Goal: Transaction & Acquisition: Purchase product/service

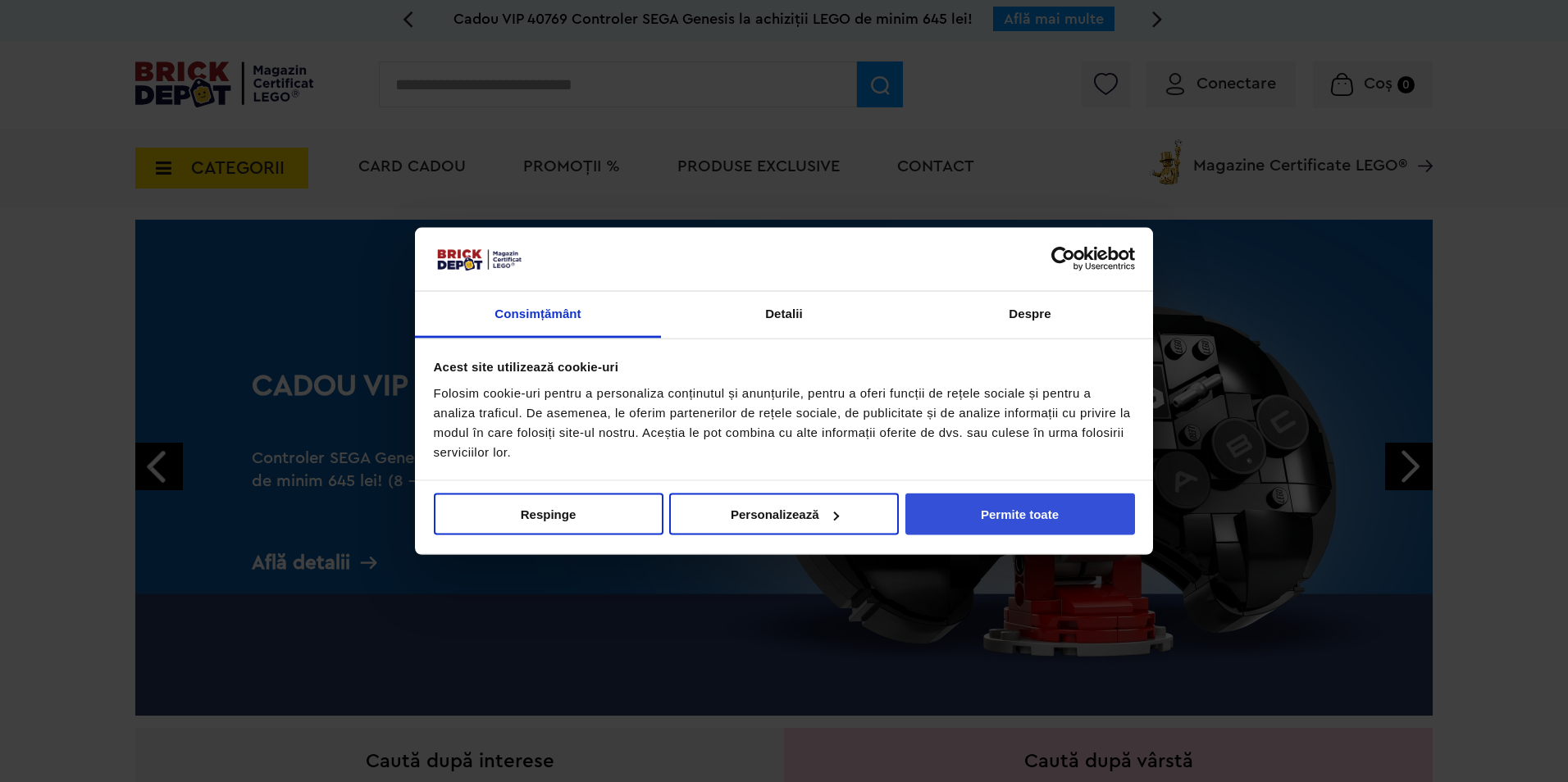
click at [1005, 519] on button "Permite toate" at bounding box center [1020, 514] width 230 height 41
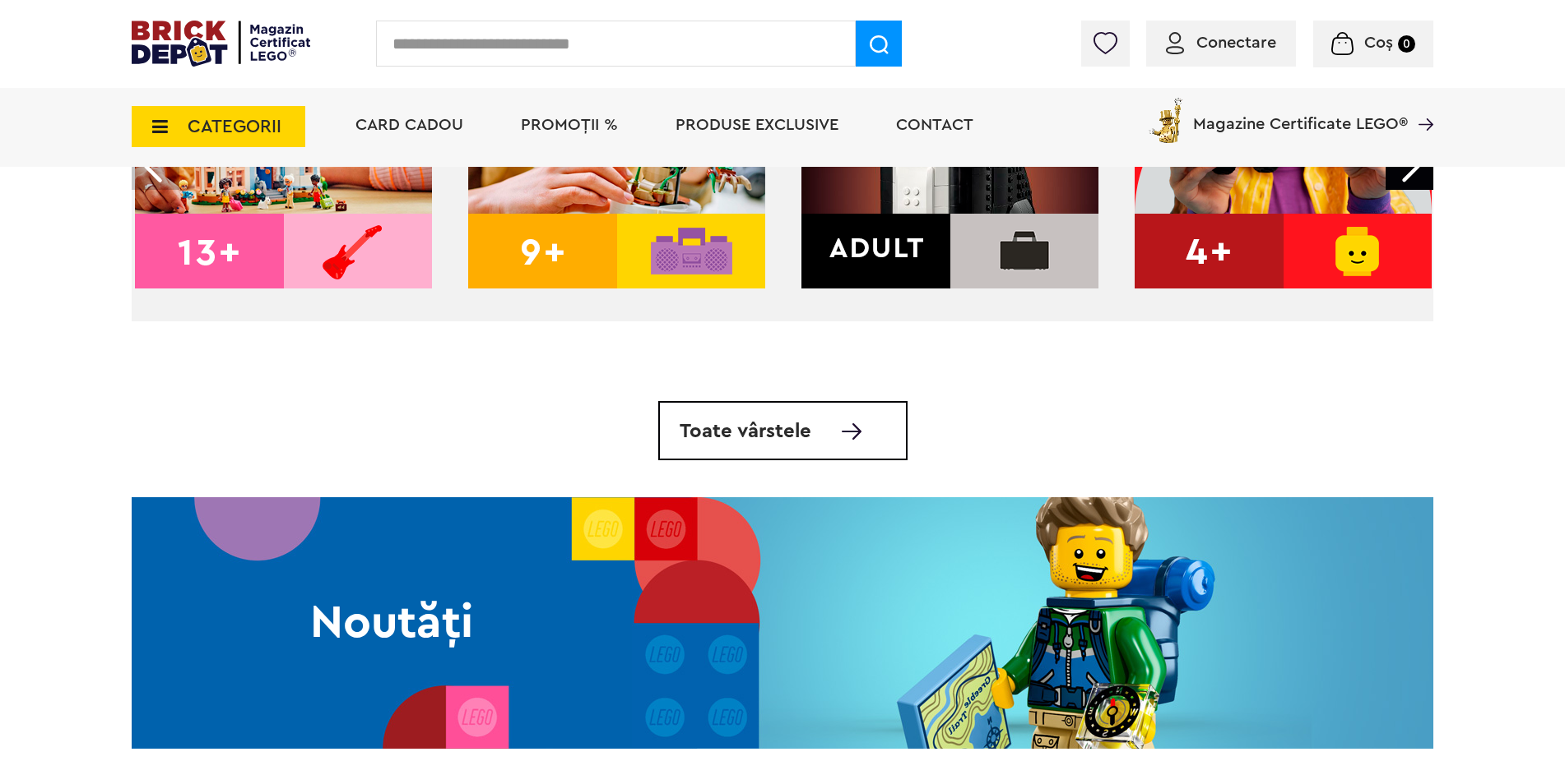
scroll to position [823, 0]
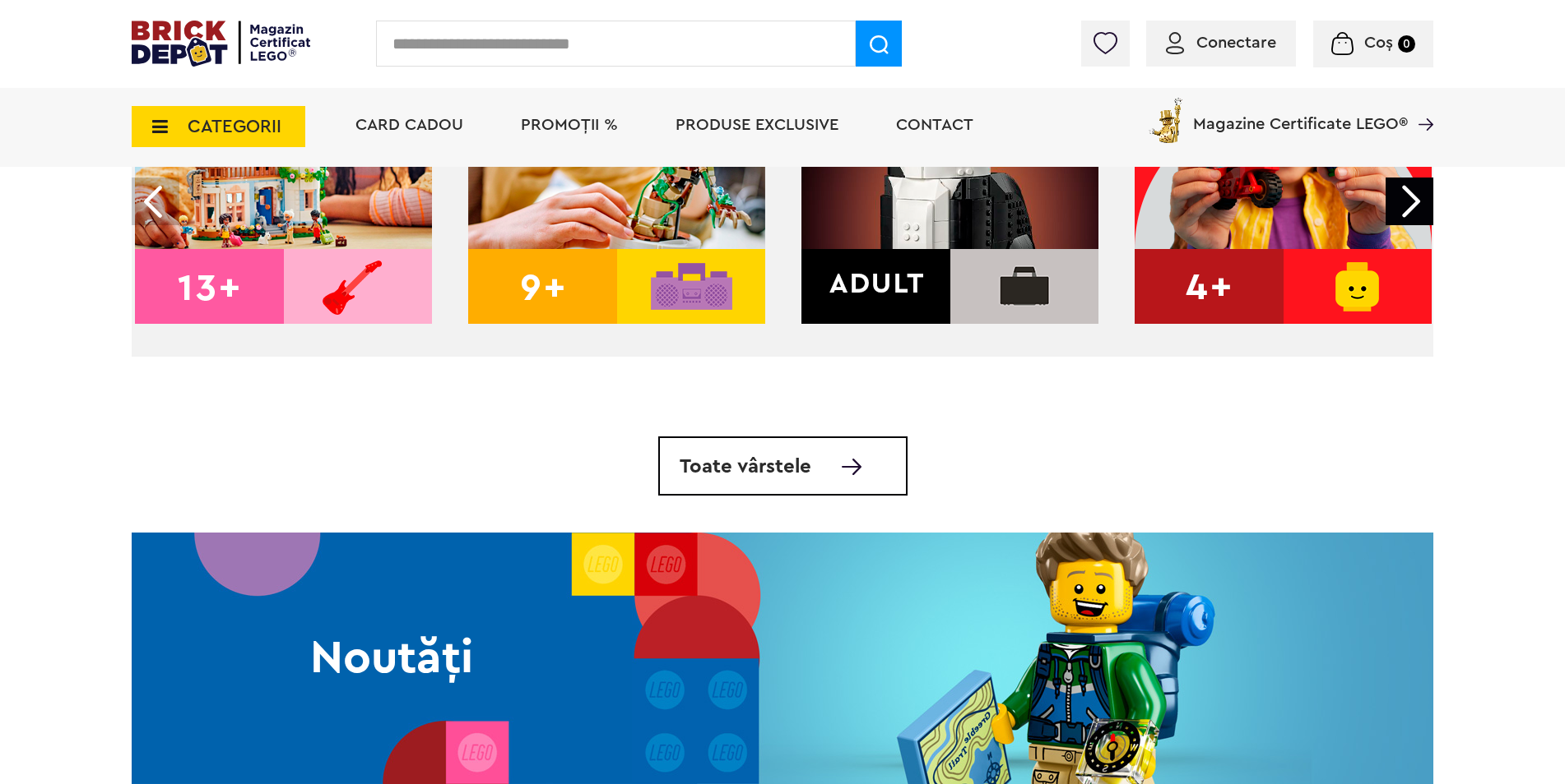
click at [909, 275] on img at bounding box center [949, 176] width 297 height 297
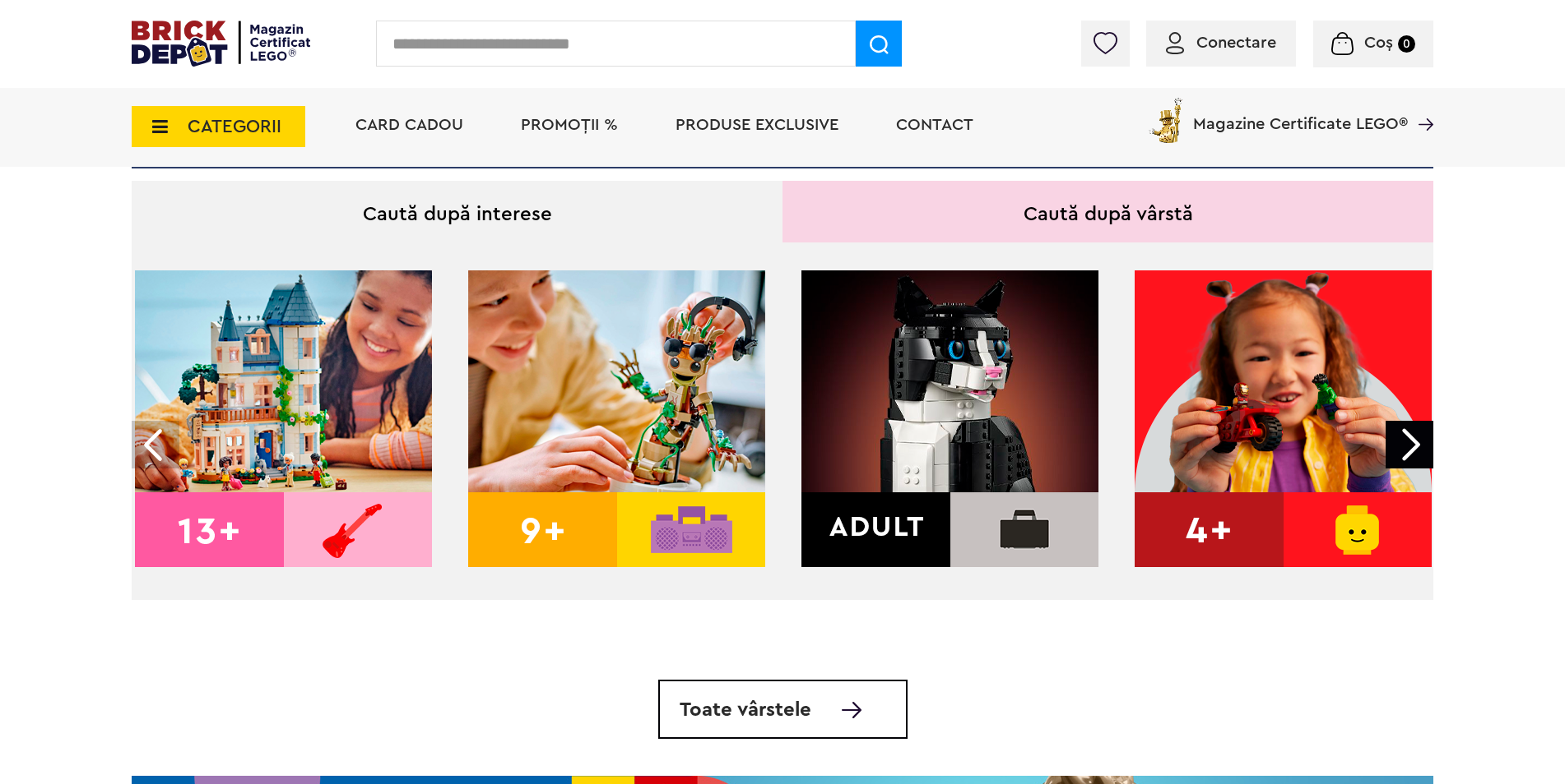
scroll to position [576, 0]
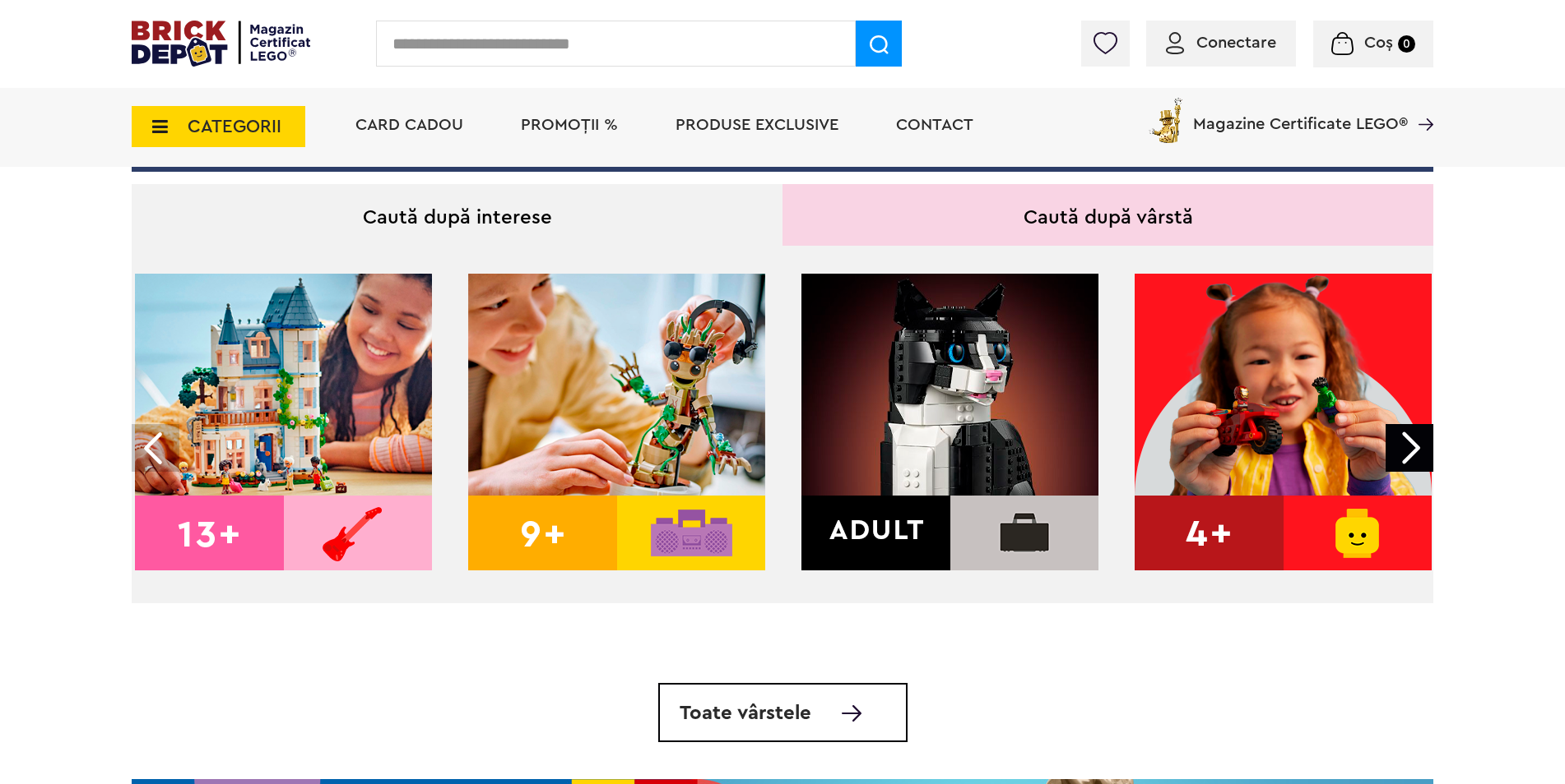
click at [961, 420] on img at bounding box center [949, 422] width 297 height 297
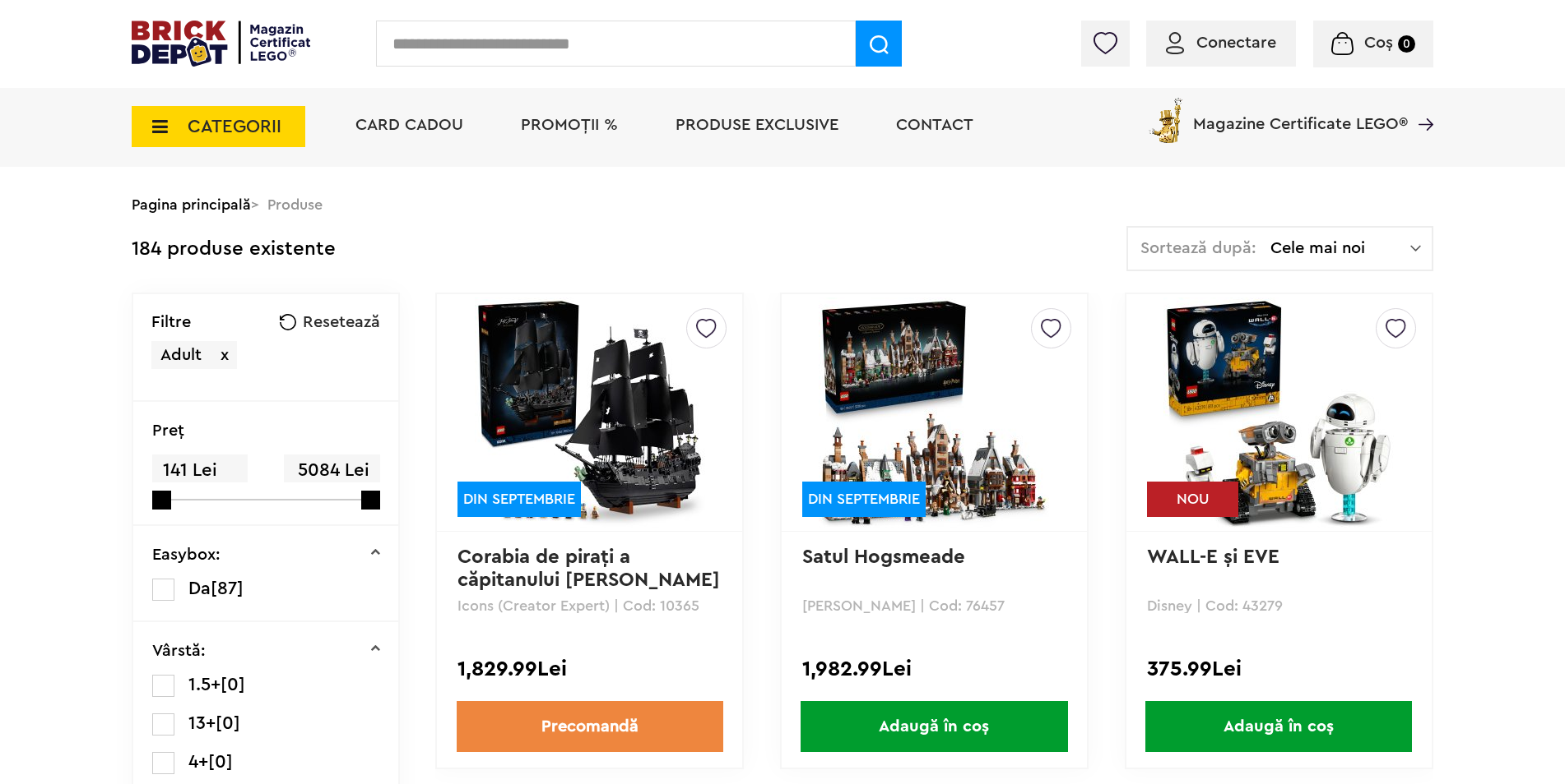
scroll to position [82, 0]
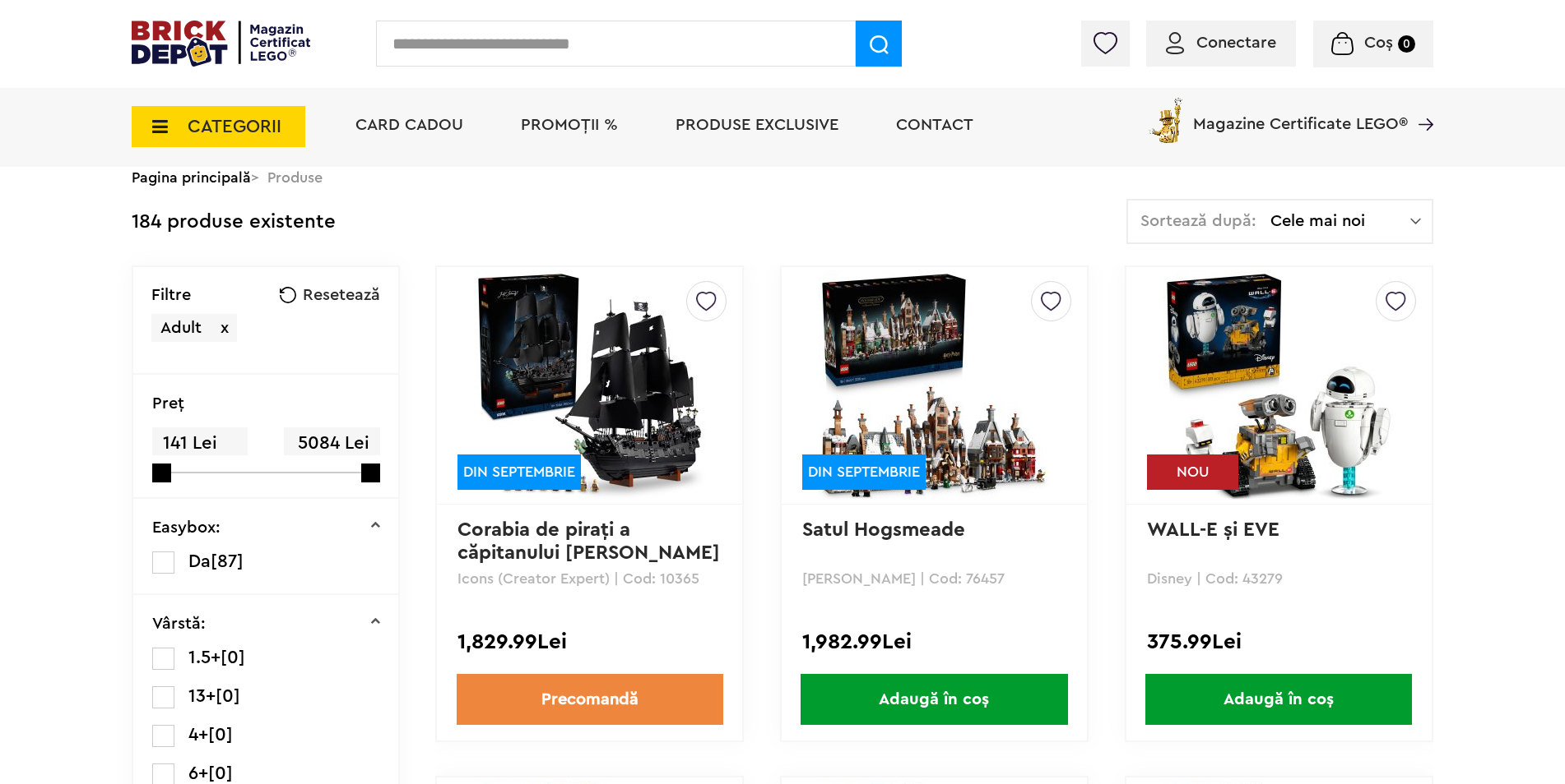
click at [1387, 210] on div "Sortează după: Cele mai noi Cele mai noi Cele mai vechi Cele mai ieftine Cele m…" at bounding box center [1279, 221] width 307 height 45
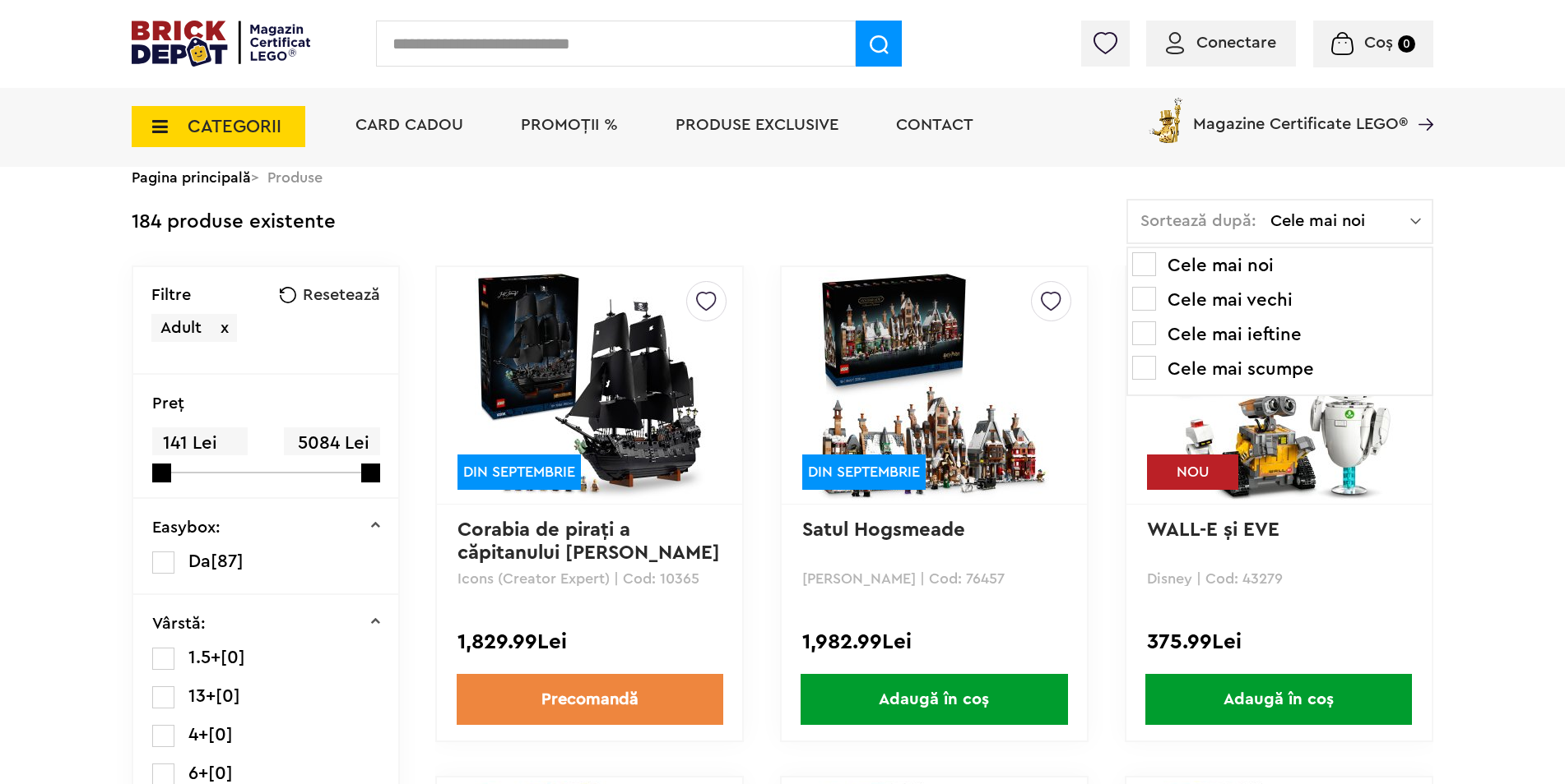
click at [1214, 340] on li "Cele mai ieftine" at bounding box center [1279, 334] width 295 height 26
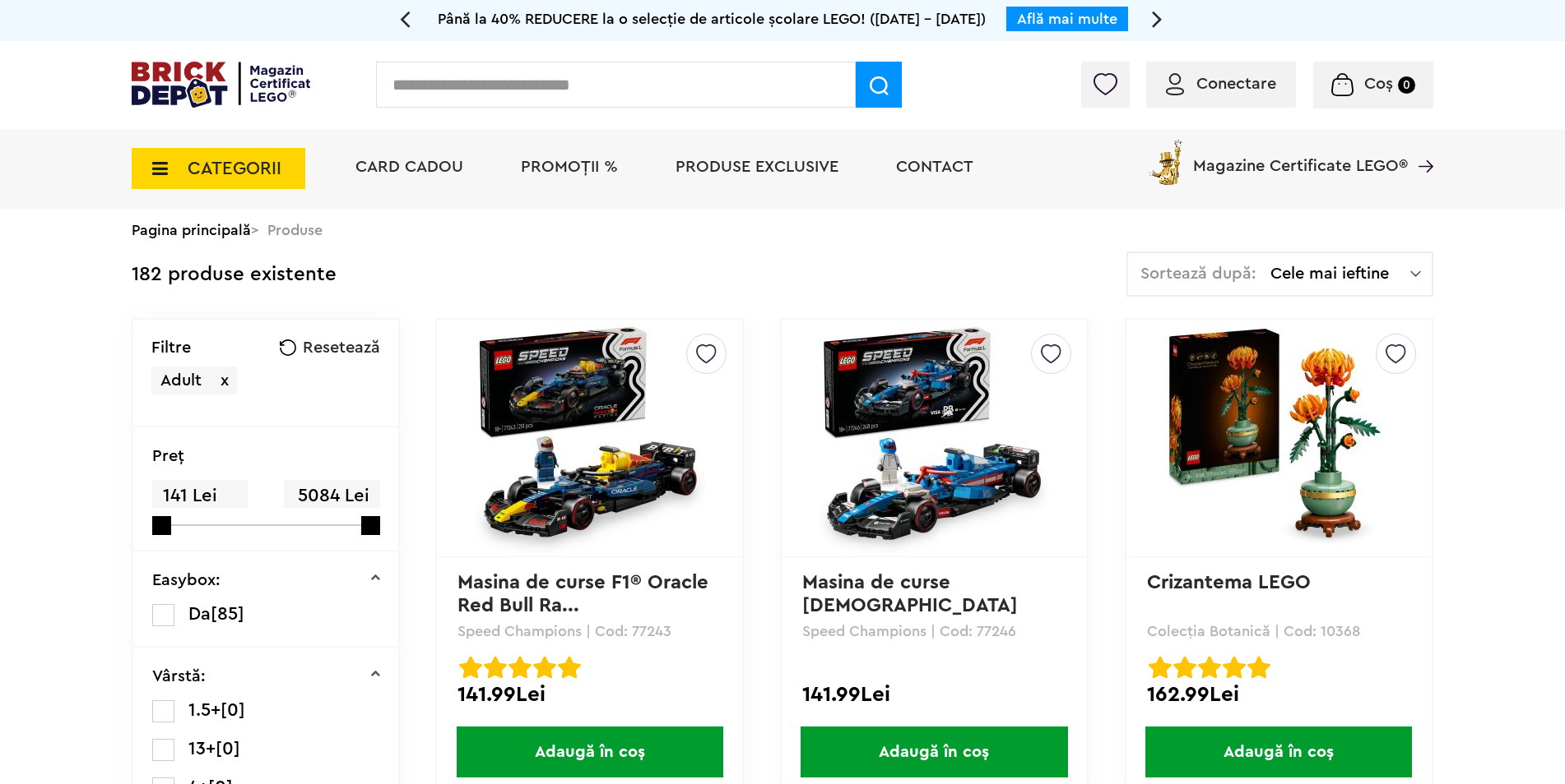
click at [613, 494] on img at bounding box center [590, 438] width 231 height 230
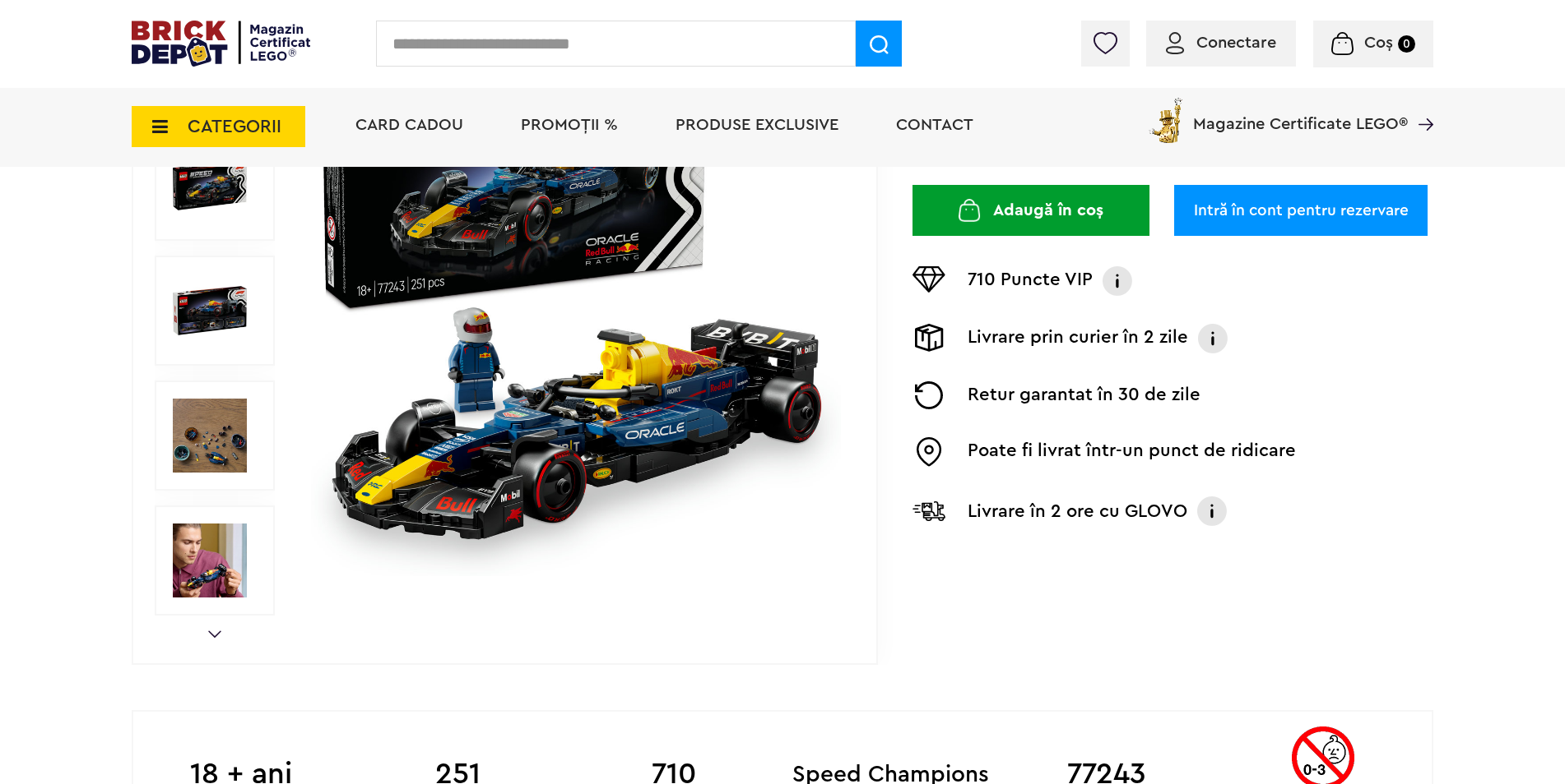
scroll to position [82, 0]
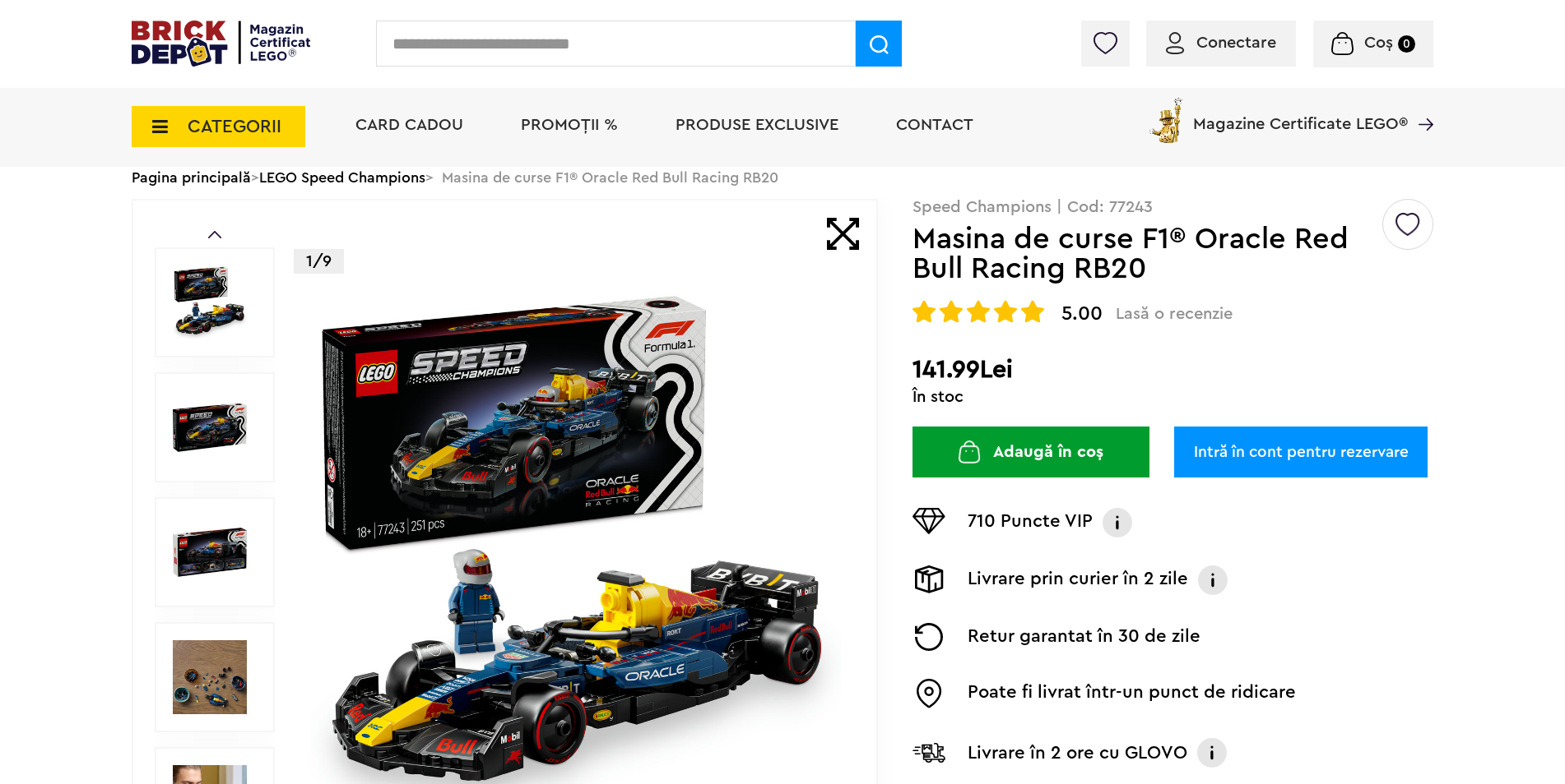
click at [218, 315] on img at bounding box center [209, 302] width 74 height 74
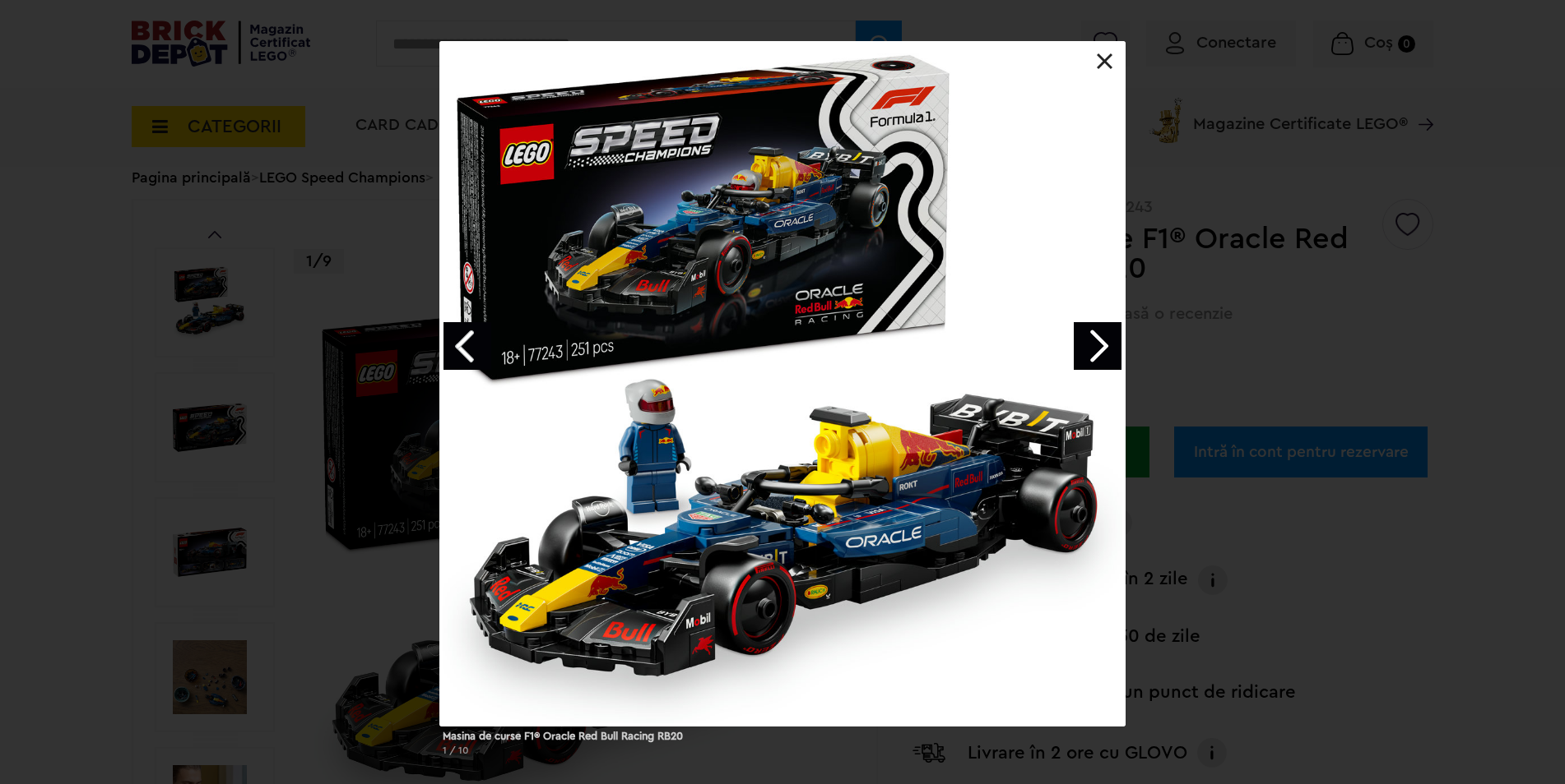
click at [1075, 346] on link "Next image" at bounding box center [1097, 345] width 47 height 47
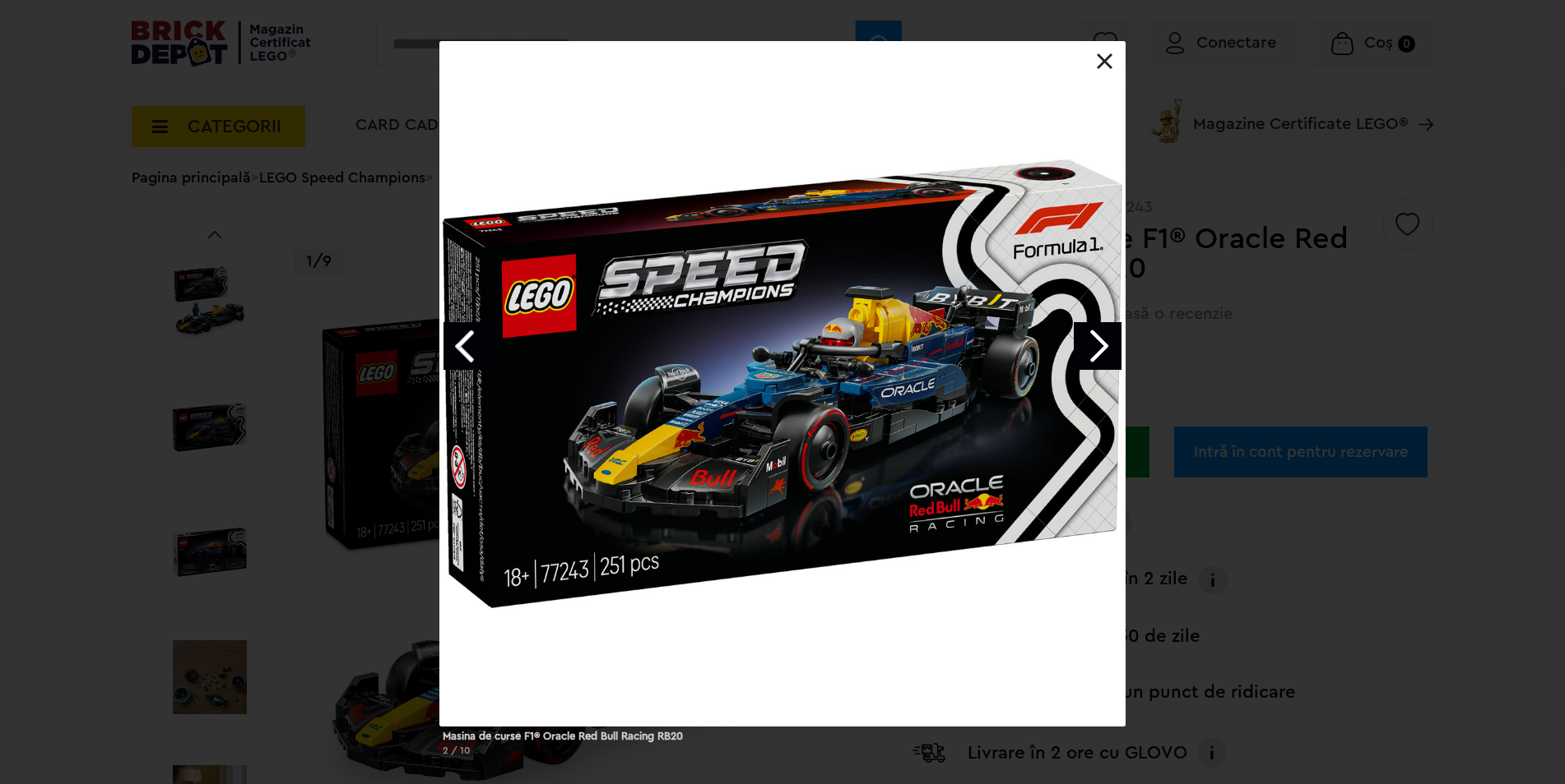
click at [1075, 346] on link "Next image" at bounding box center [1097, 345] width 47 height 47
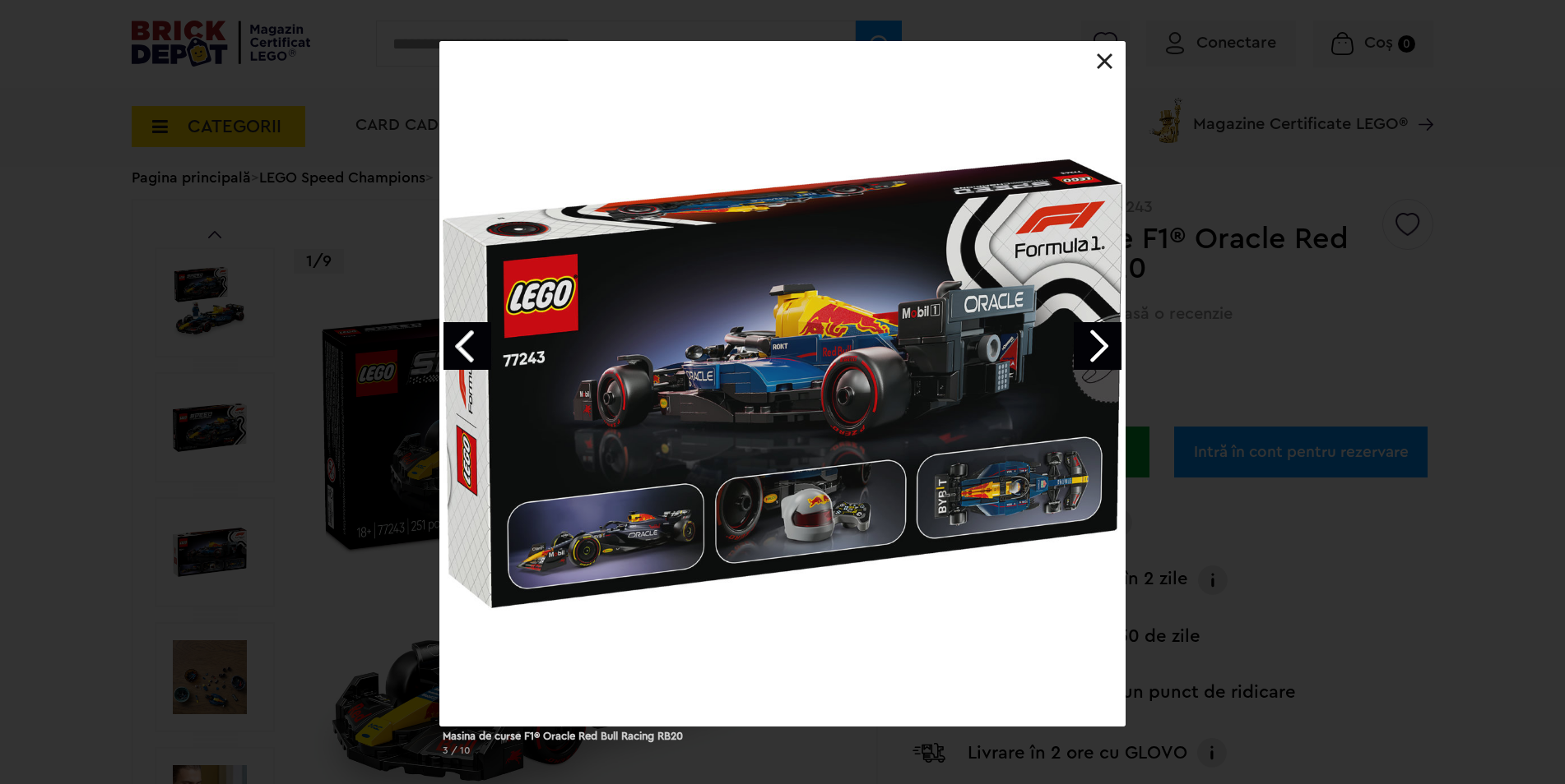
click at [1075, 346] on link "Next image" at bounding box center [1097, 345] width 47 height 47
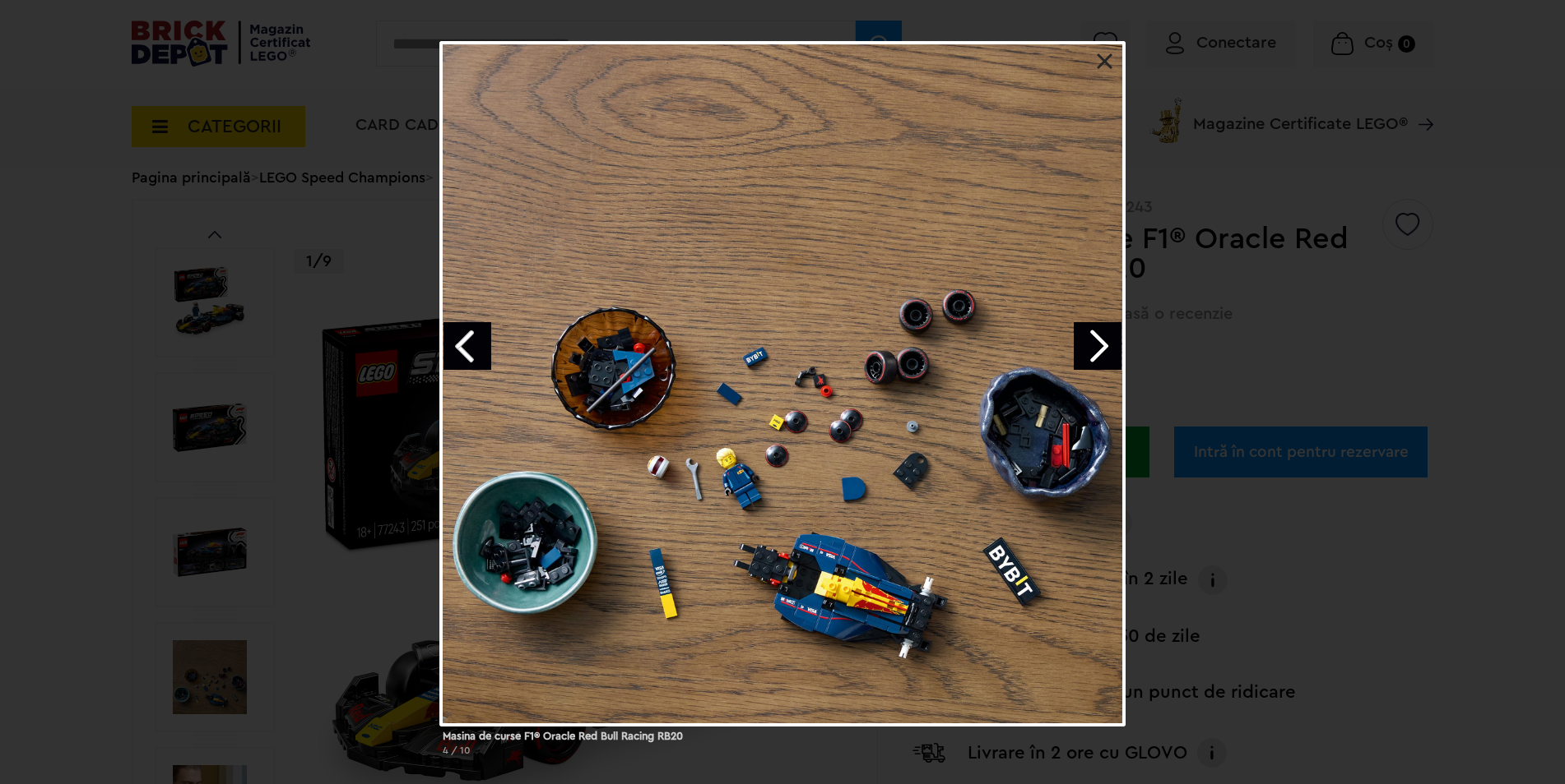
click at [1075, 346] on link "Next image" at bounding box center [1097, 345] width 47 height 47
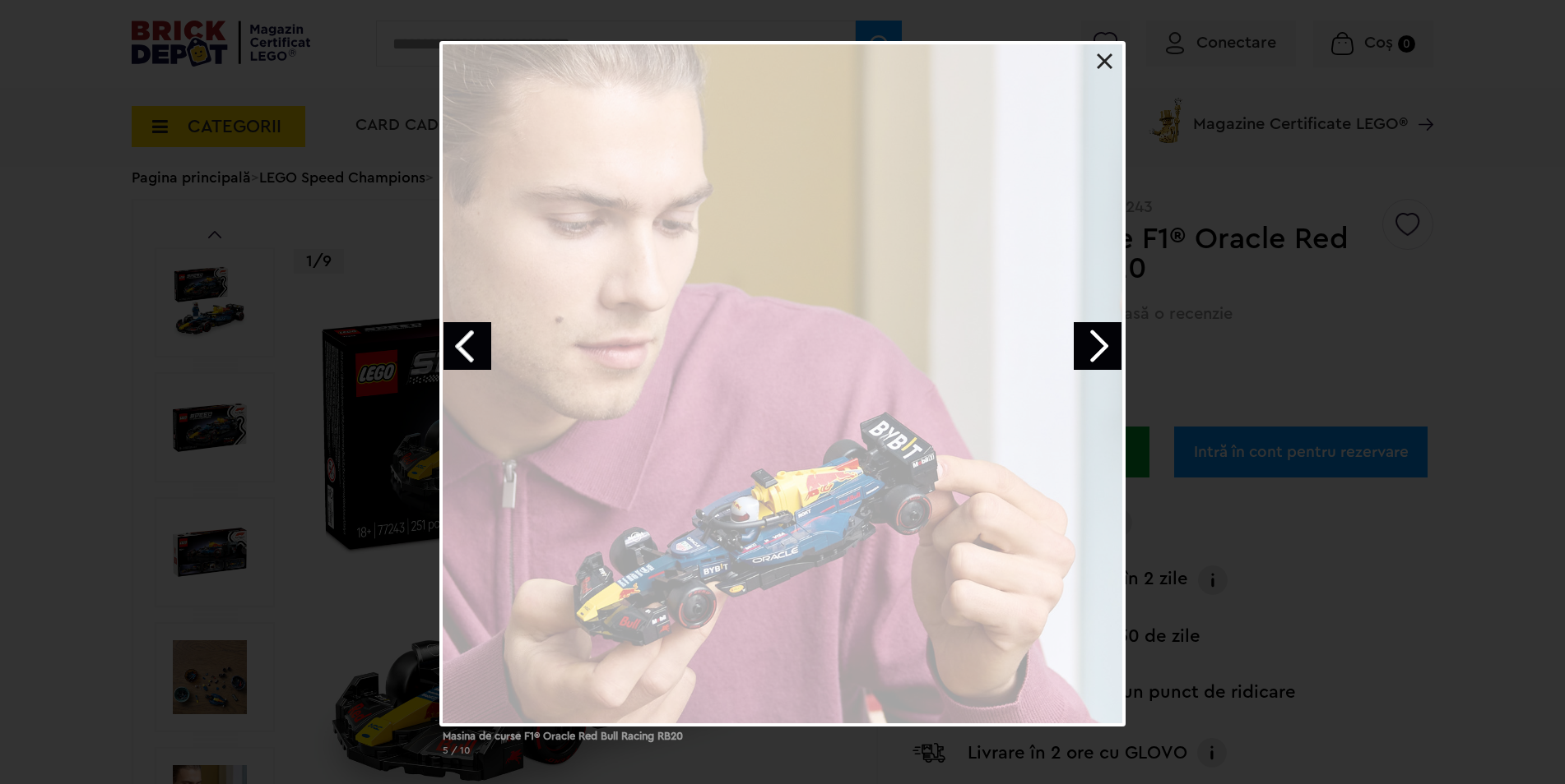
click at [1075, 346] on link "Next image" at bounding box center [1097, 345] width 47 height 47
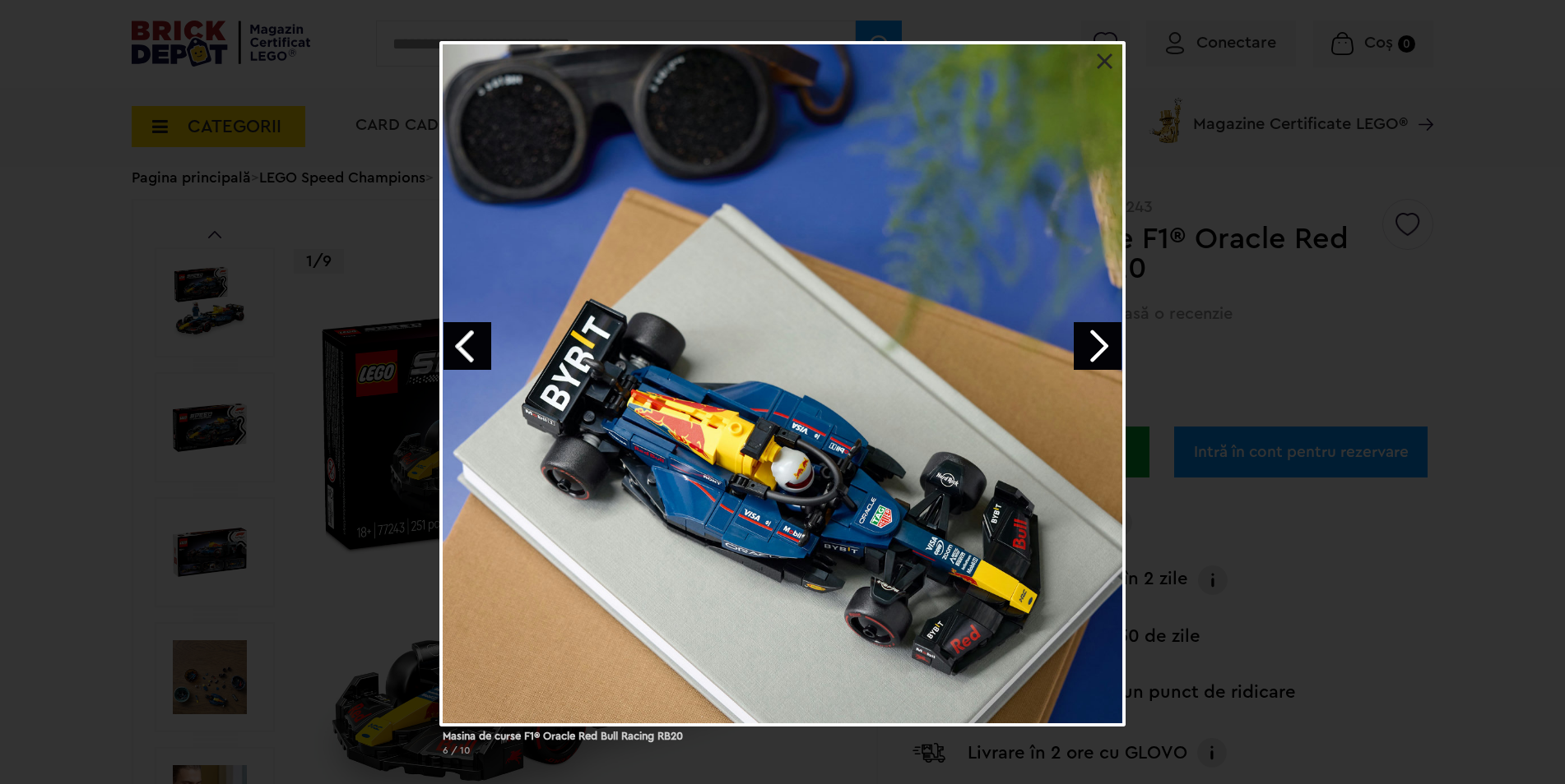
click at [469, 338] on link "Previous image" at bounding box center [467, 345] width 47 height 47
